Goal: Transaction & Acquisition: Purchase product/service

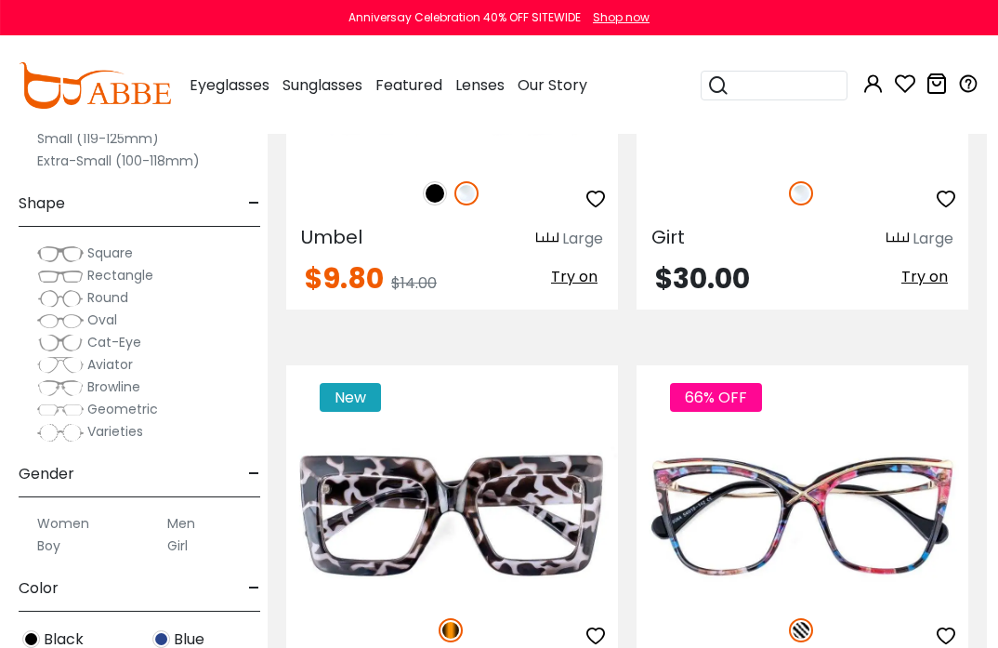
scroll to position [739, 11]
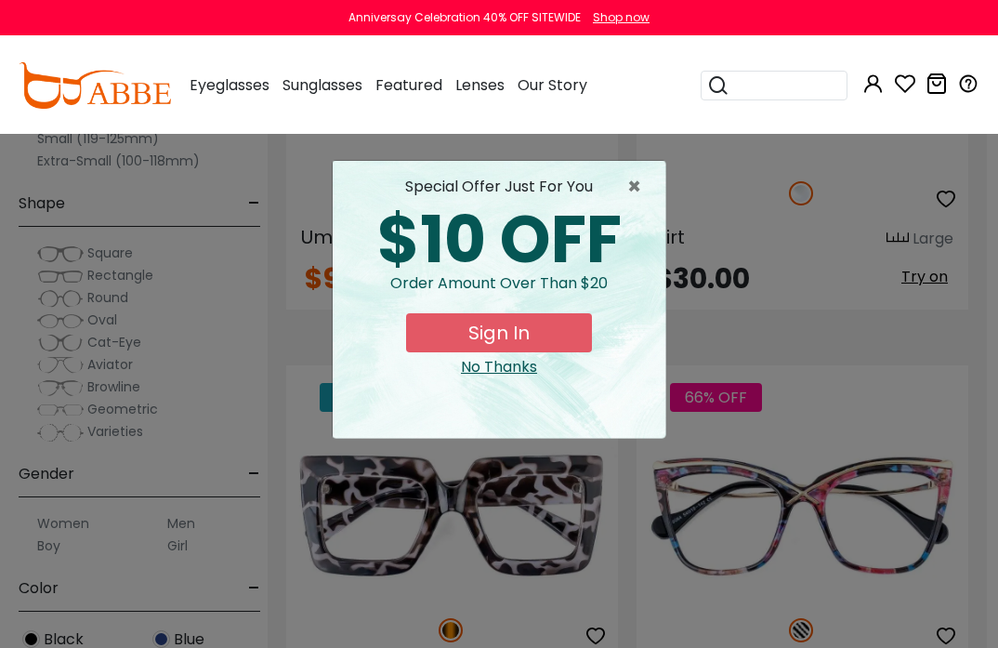
click at [480, 362] on div "No Thanks" at bounding box center [499, 367] width 303 height 22
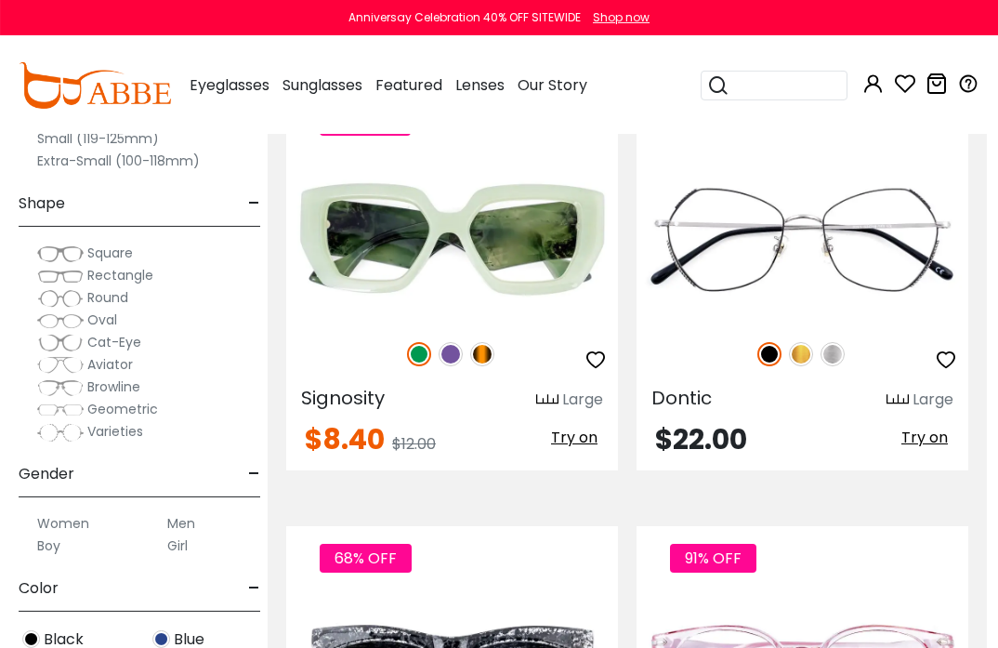
scroll to position [8942, 11]
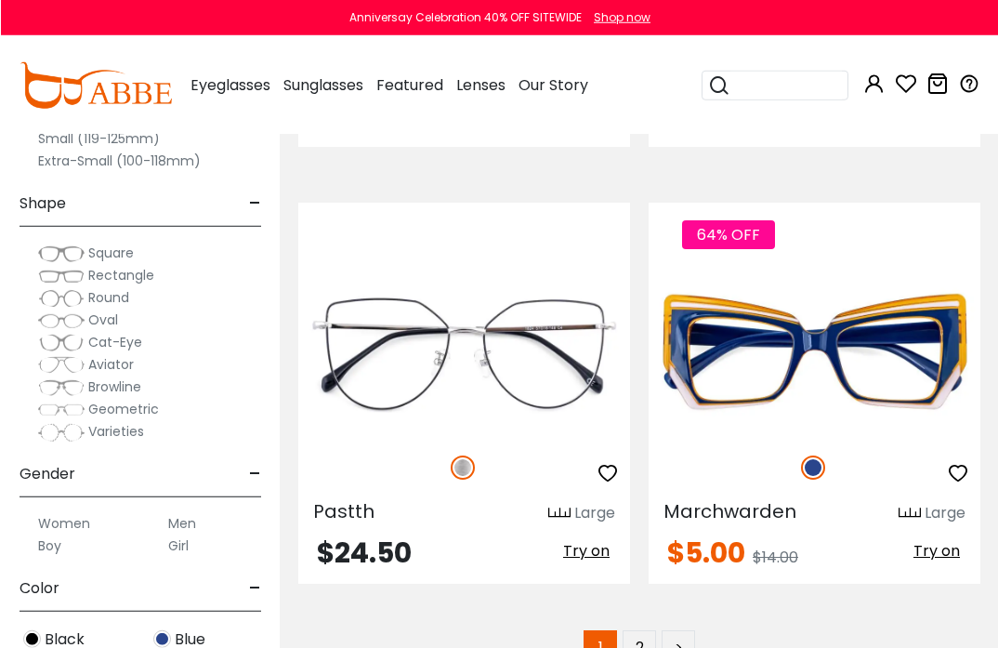
scroll to position [13212, 0]
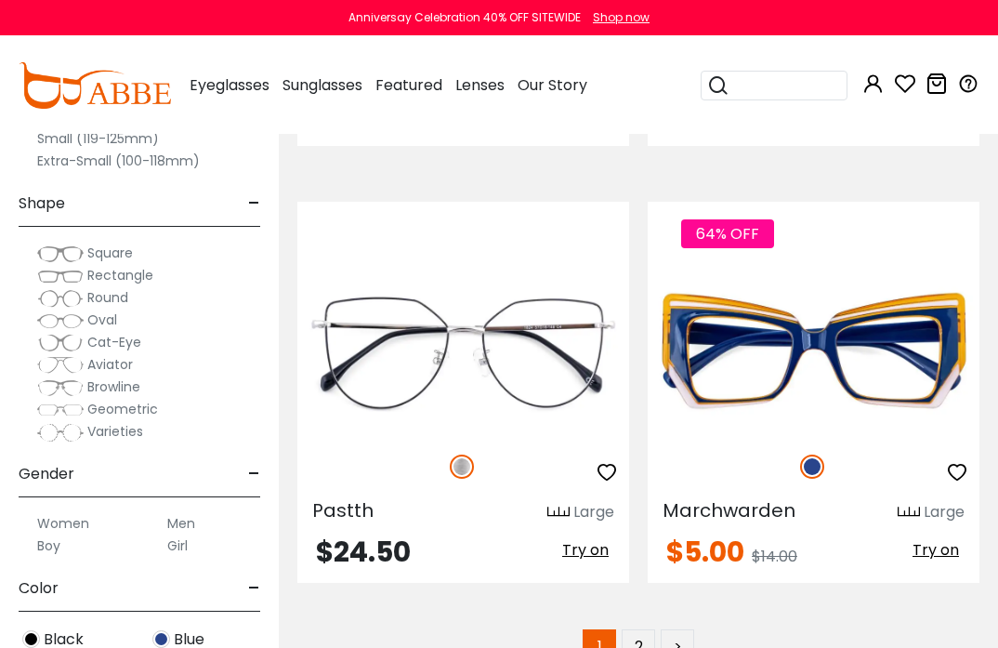
click at [639, 632] on link "2" at bounding box center [638, 645] width 33 height 33
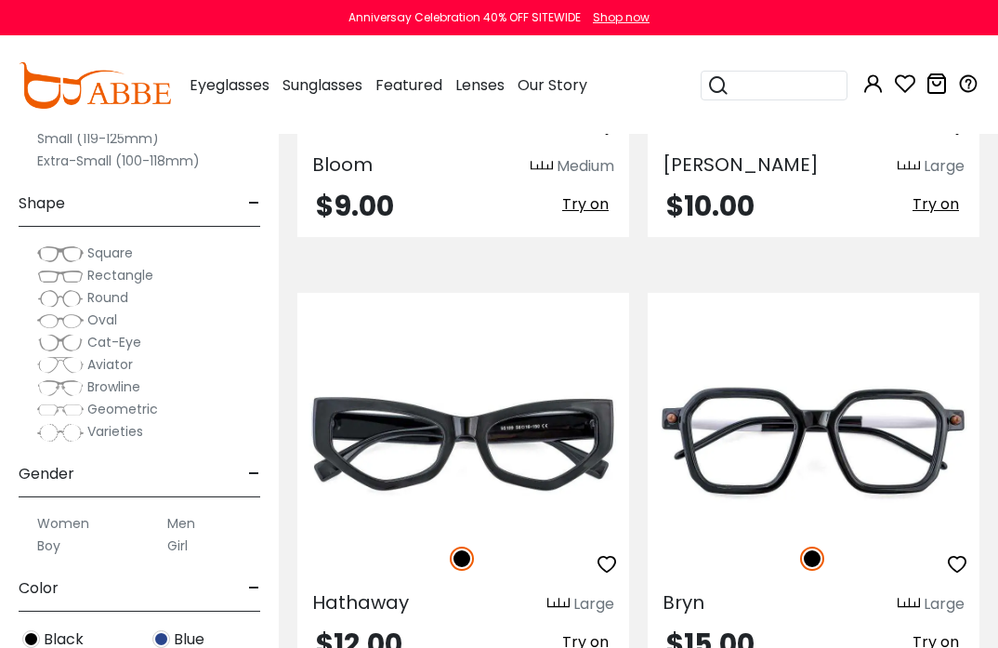
scroll to position [11042, 0]
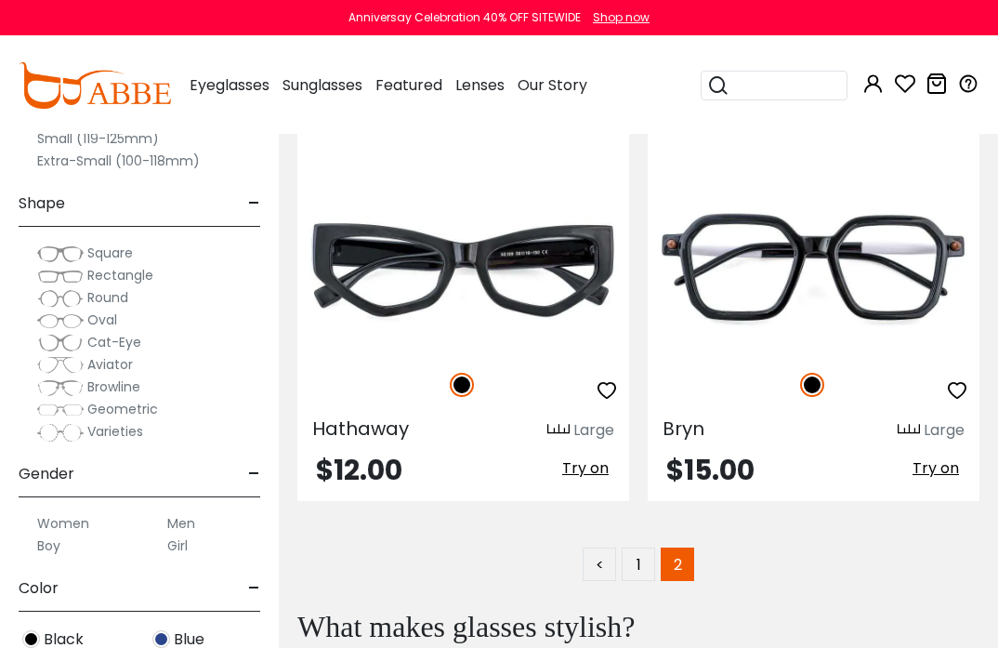
click at [60, 244] on img at bounding box center [60, 253] width 46 height 19
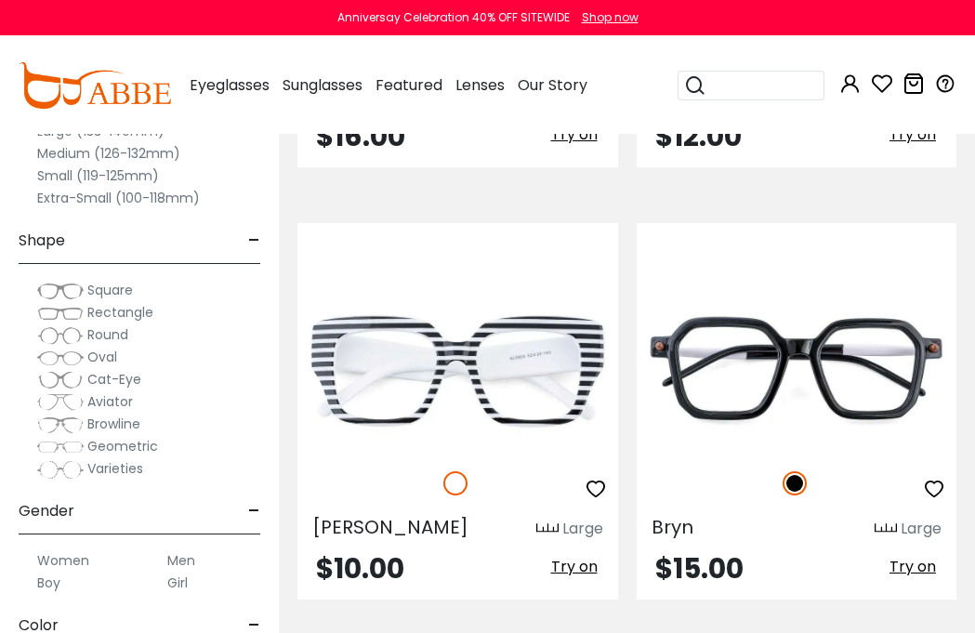
scroll to position [9132, 0]
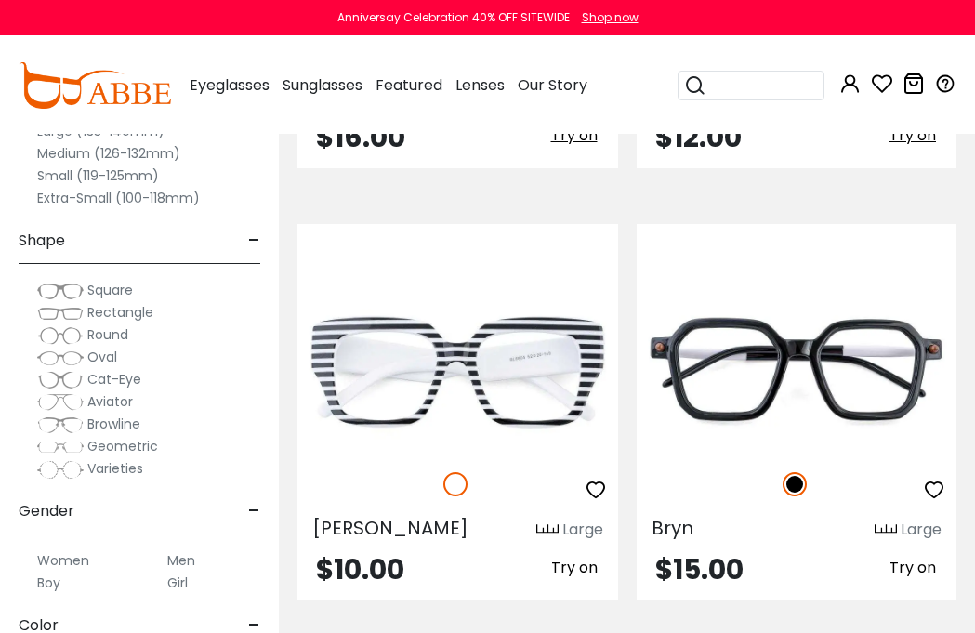
click at [81, 462] on label "Varieties" at bounding box center [90, 468] width 106 height 22
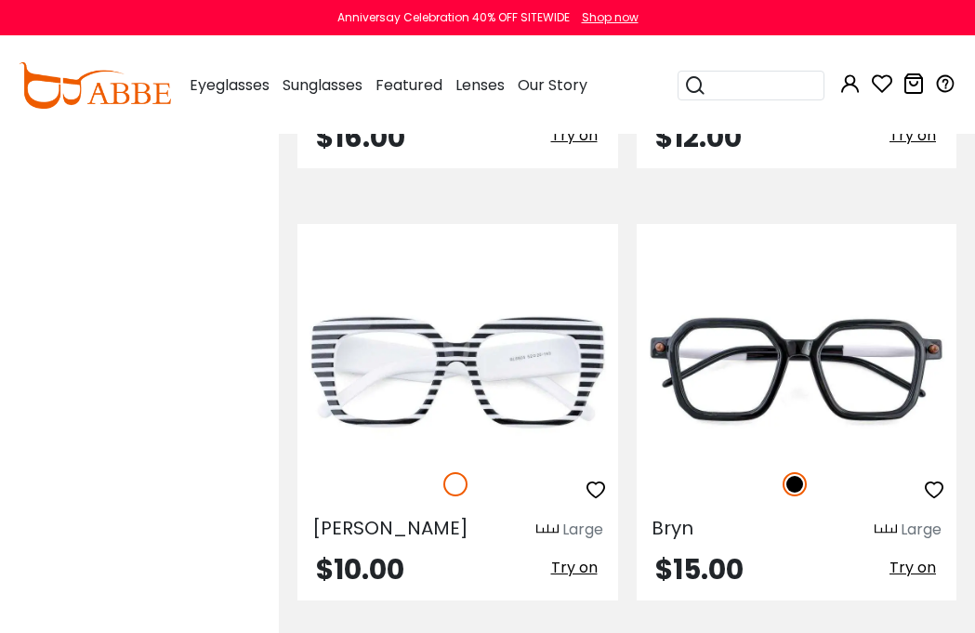
scroll to position [2, 0]
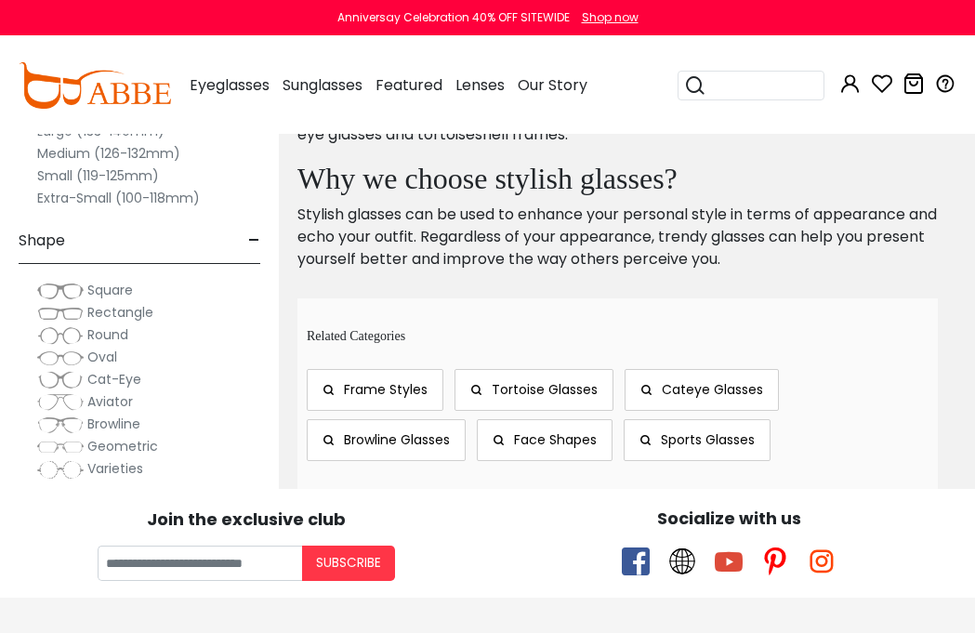
scroll to position [9819, 0]
